Goal: Task Accomplishment & Management: Manage account settings

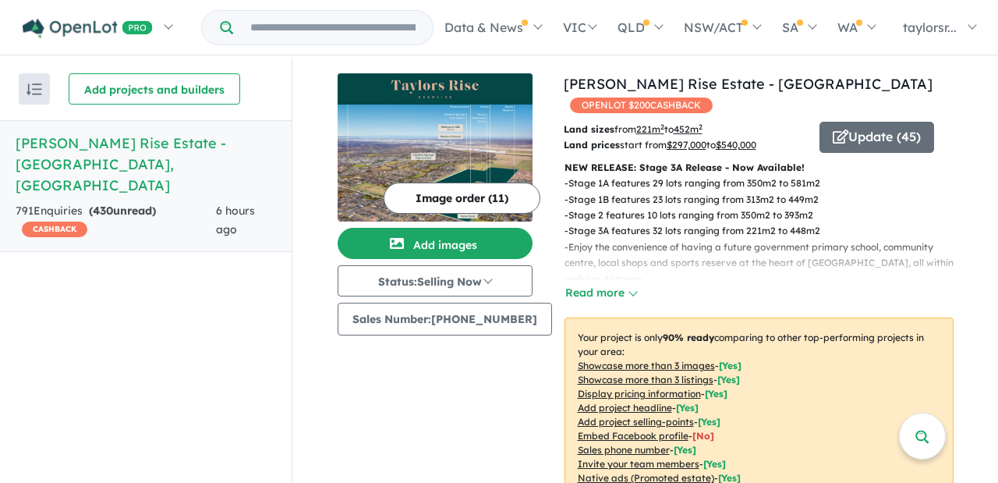
scroll to position [1150, 0]
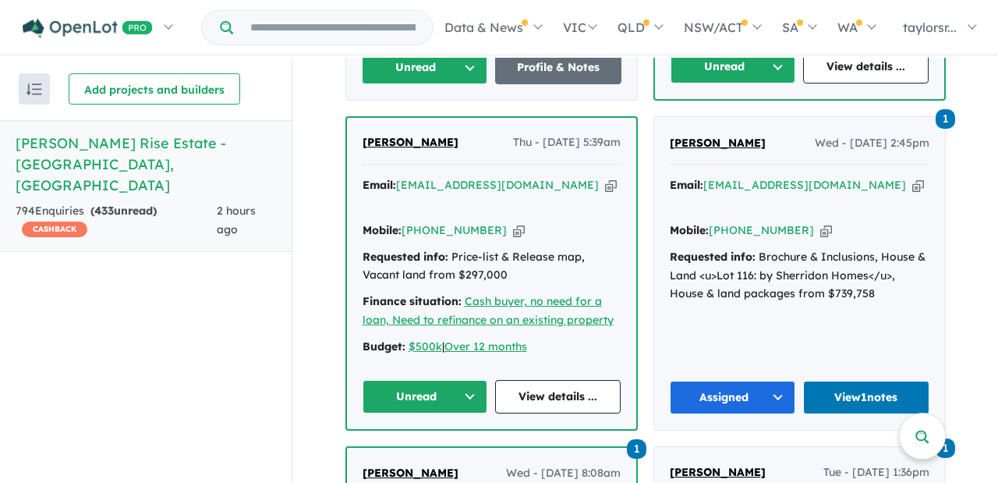
scroll to position [969, 0]
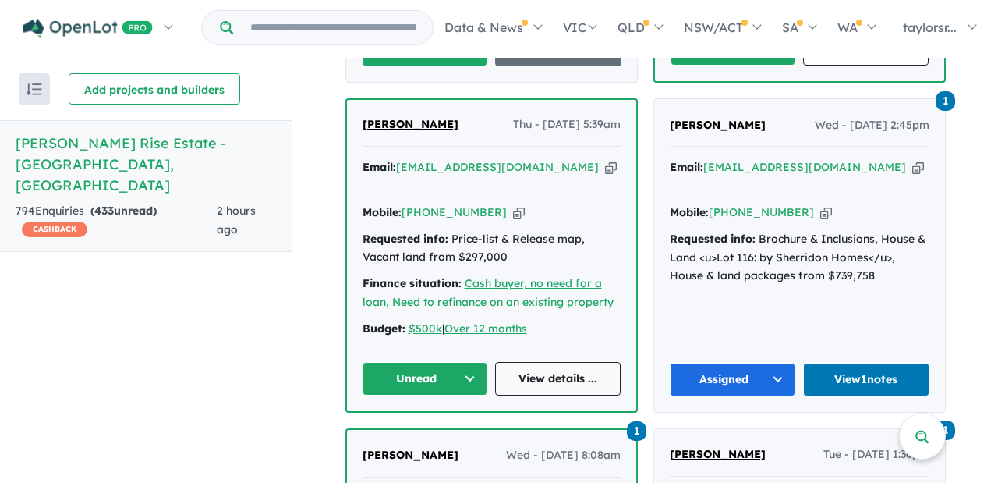
click at [552, 362] on link "View details ..." at bounding box center [558, 379] width 126 height 34
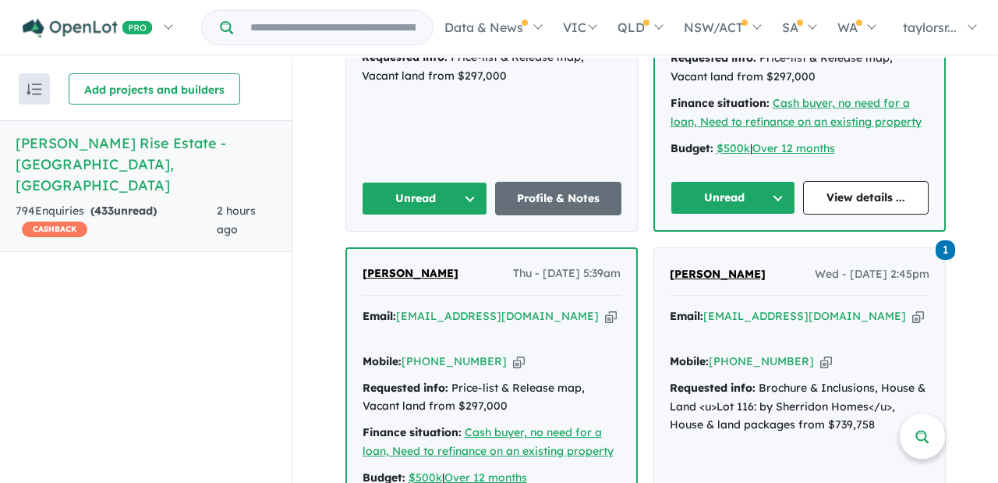
scroll to position [891, 0]
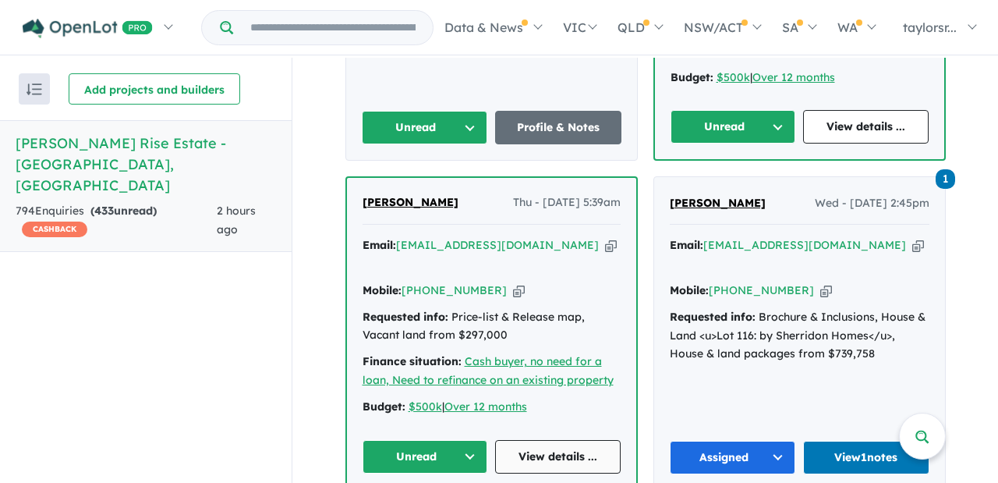
click at [555, 440] on link "View details ..." at bounding box center [558, 457] width 126 height 34
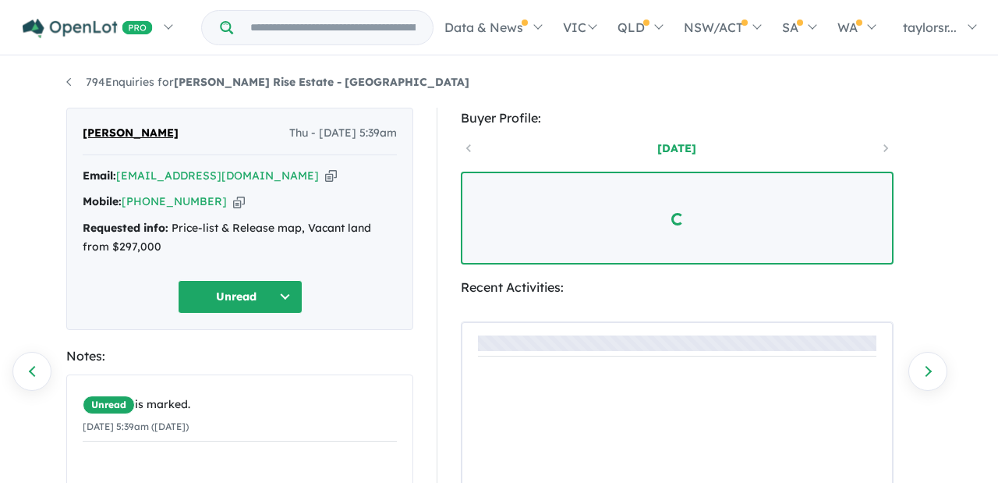
click at [285, 295] on button "Unread" at bounding box center [240, 297] width 125 height 34
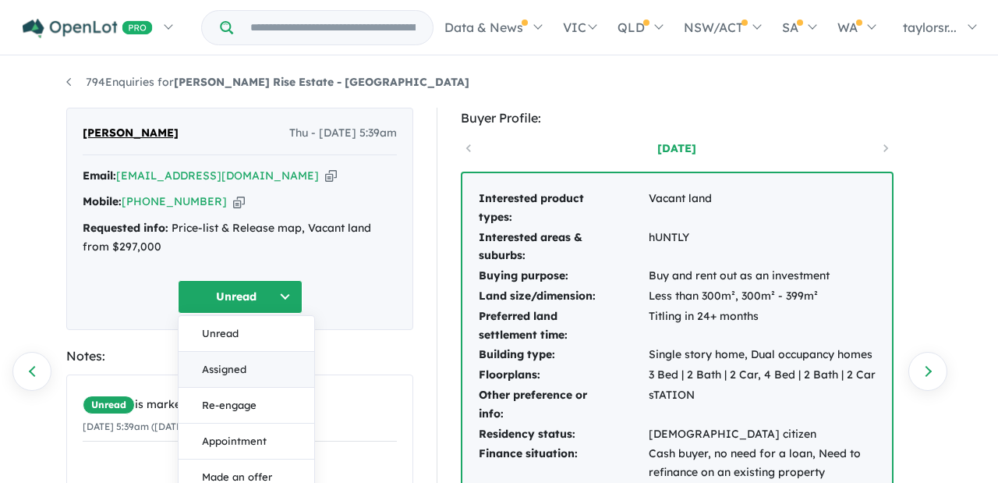
click at [234, 373] on button "Assigned" at bounding box center [247, 370] width 136 height 36
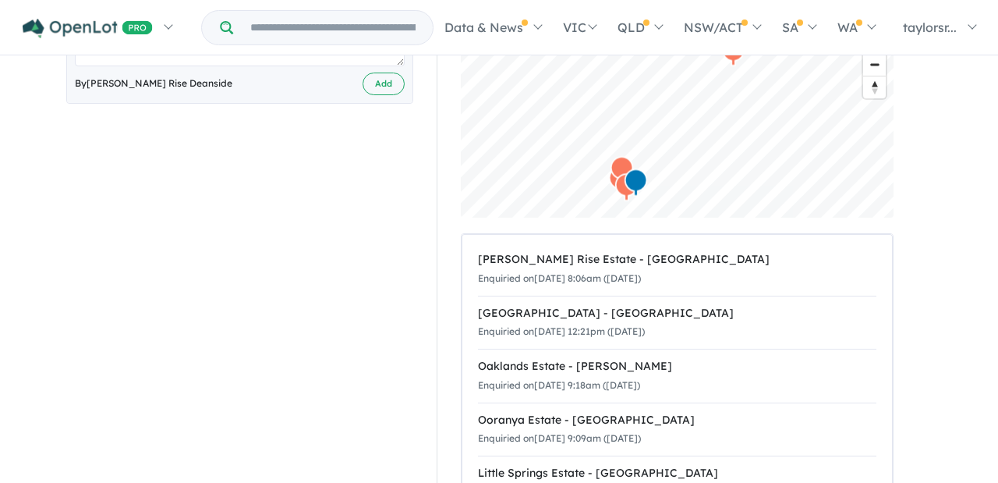
scroll to position [579, 0]
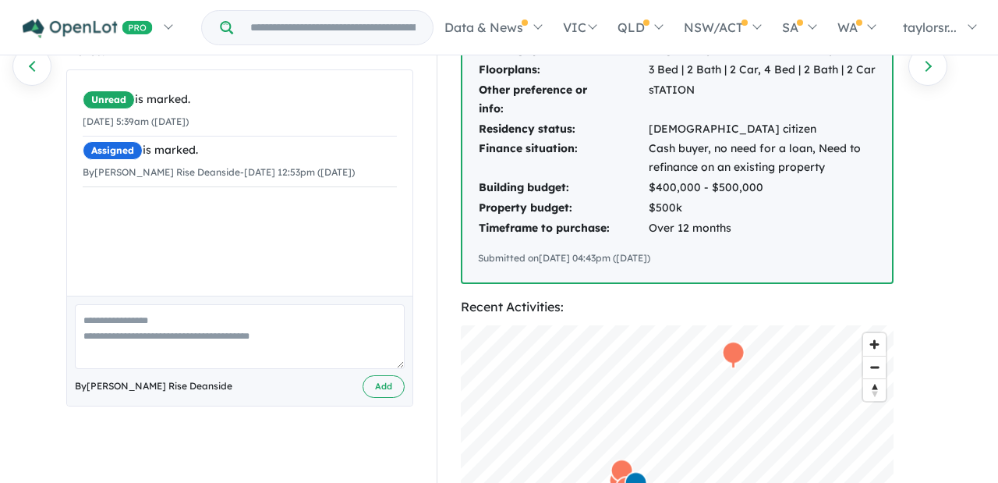
scroll to position [345, 0]
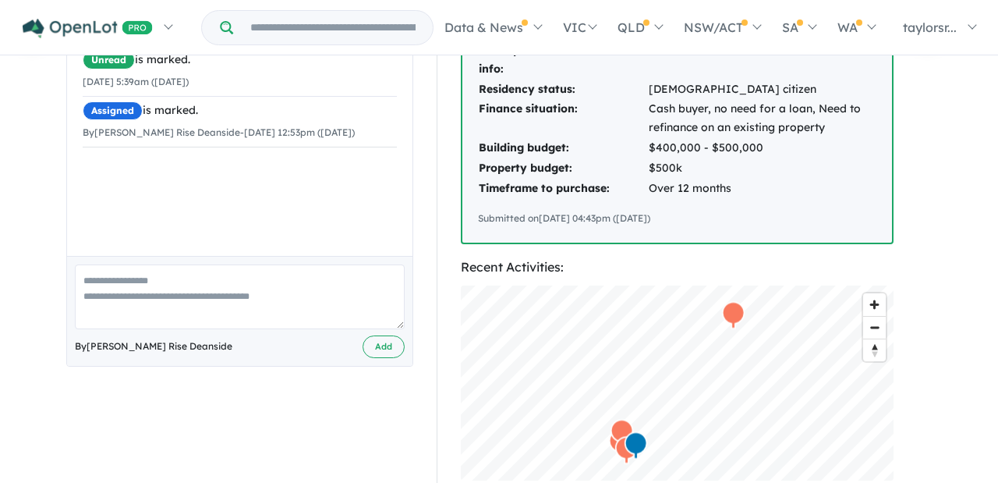
click at [123, 284] on textarea at bounding box center [240, 296] width 330 height 65
paste textarea "**********"
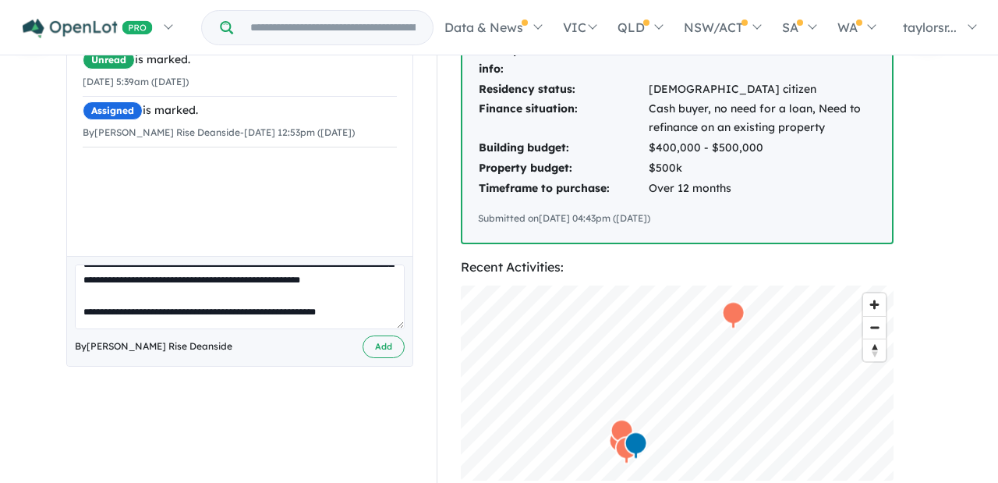
scroll to position [0, 0]
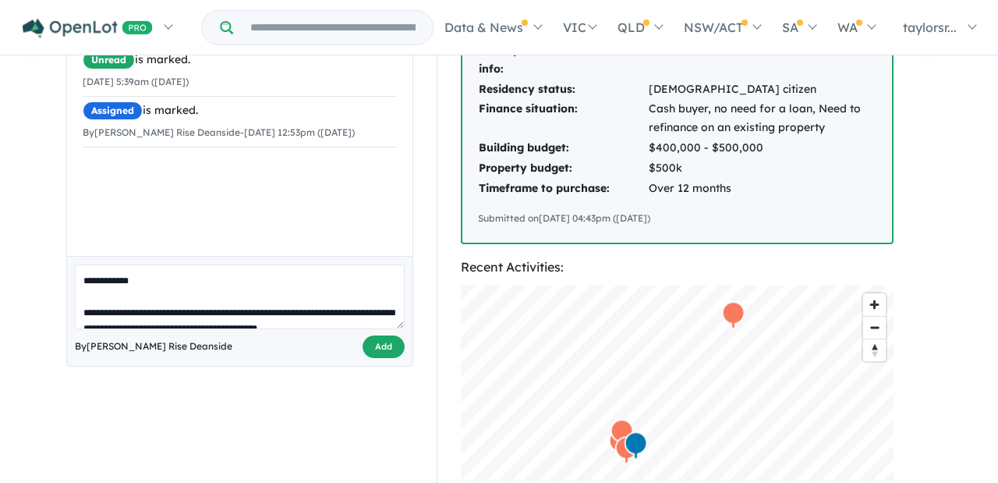
type textarea "**********"
click at [381, 349] on button "Add" at bounding box center [384, 346] width 42 height 23
